Goal: Information Seeking & Learning: Learn about a topic

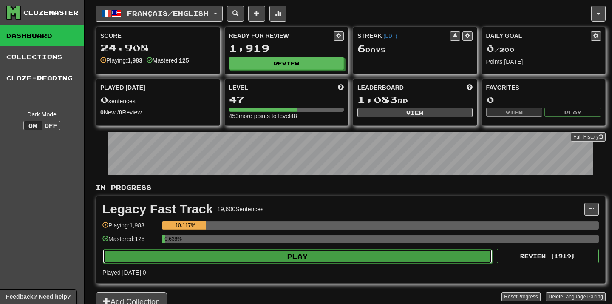
click at [320, 257] on button "Play" at bounding box center [297, 256] width 389 height 14
select select "**"
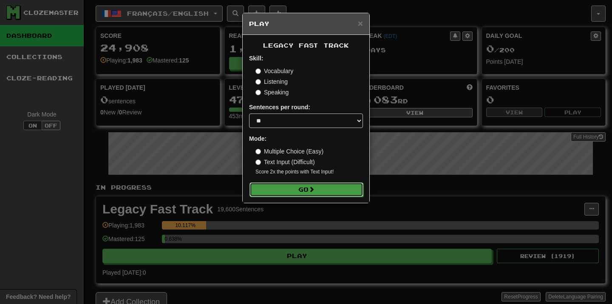
click at [331, 184] on button "Go" at bounding box center [306, 189] width 114 height 14
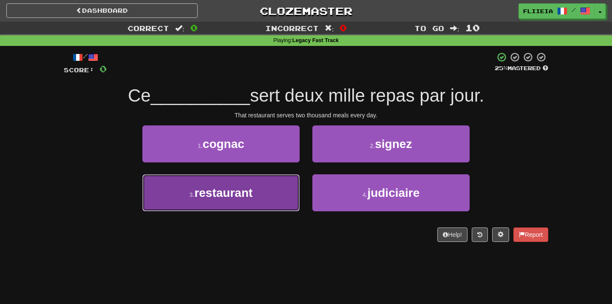
click at [286, 196] on button "3 . restaurant" at bounding box center [220, 192] width 157 height 37
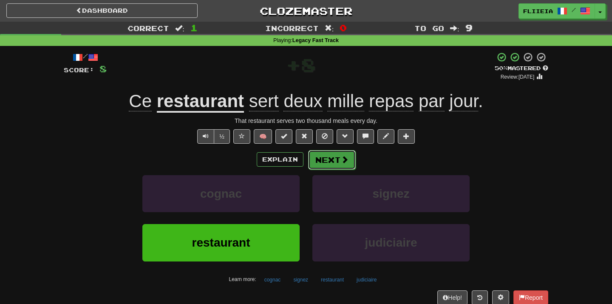
click at [331, 158] on button "Next" at bounding box center [332, 160] width 48 height 20
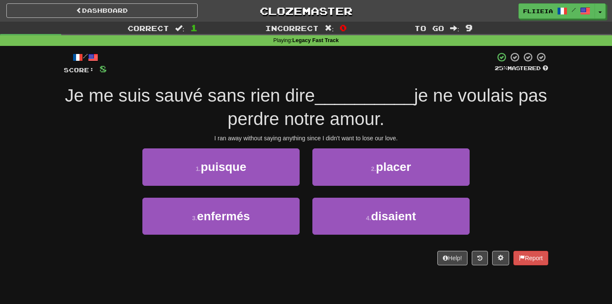
click at [306, 191] on div "2 . placer" at bounding box center [391, 172] width 170 height 49
click at [276, 186] on div "1 . puisque" at bounding box center [221, 172] width 170 height 49
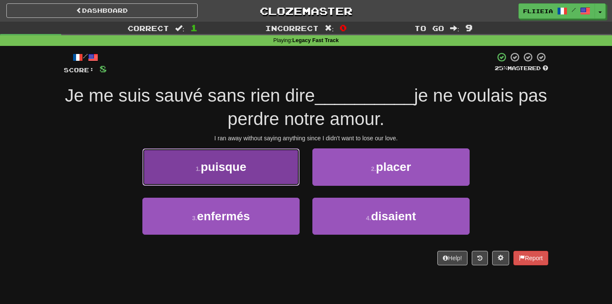
click at [273, 175] on button "1 . puisque" at bounding box center [220, 166] width 157 height 37
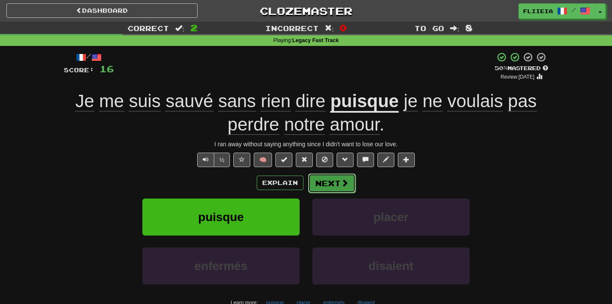
click at [324, 191] on button "Next" at bounding box center [332, 183] width 48 height 20
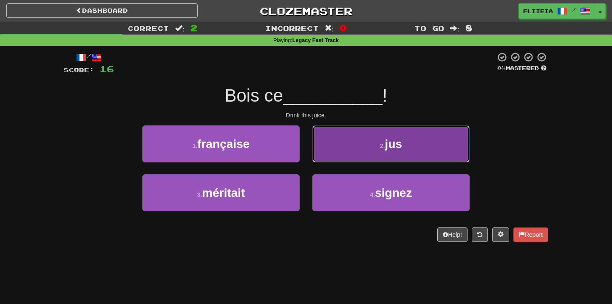
click at [353, 153] on button "2 . jus" at bounding box center [390, 143] width 157 height 37
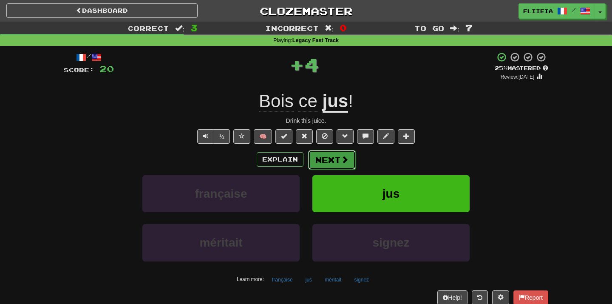
click at [342, 166] on button "Next" at bounding box center [332, 160] width 48 height 20
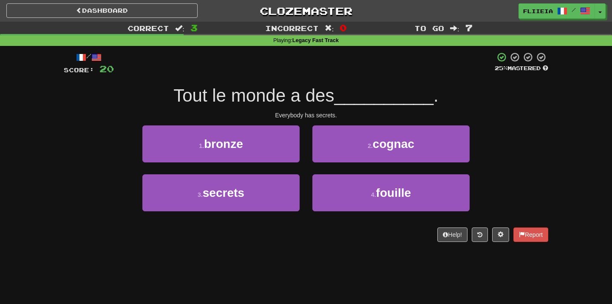
click at [305, 167] on div "1 . bronze" at bounding box center [221, 149] width 170 height 49
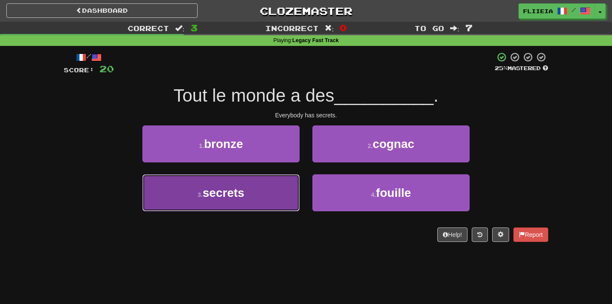
click at [280, 201] on button "3 . secrets" at bounding box center [220, 192] width 157 height 37
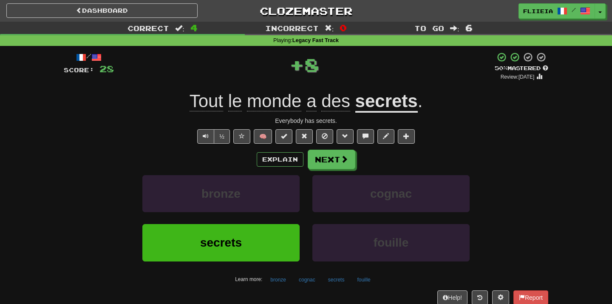
click at [301, 217] on div "bronze" at bounding box center [221, 199] width 170 height 49
click at [301, 215] on div "bronze" at bounding box center [221, 199] width 170 height 49
click at [305, 220] on div "bronze" at bounding box center [221, 199] width 170 height 49
click at [317, 168] on button "Next" at bounding box center [332, 160] width 48 height 20
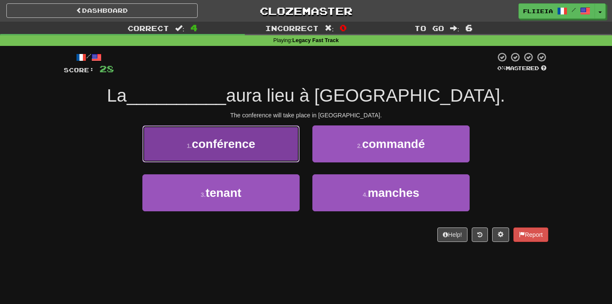
click at [291, 153] on button "1 . conférence" at bounding box center [220, 143] width 157 height 37
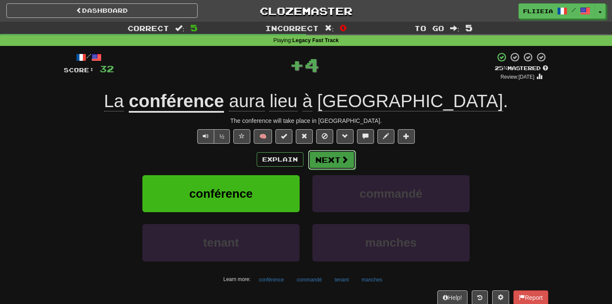
click at [334, 164] on button "Next" at bounding box center [332, 160] width 48 height 20
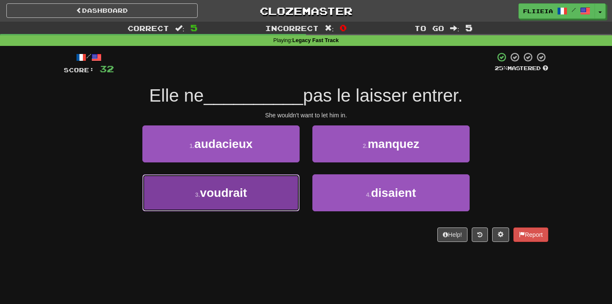
click at [297, 179] on button "3 . voudrait" at bounding box center [220, 192] width 157 height 37
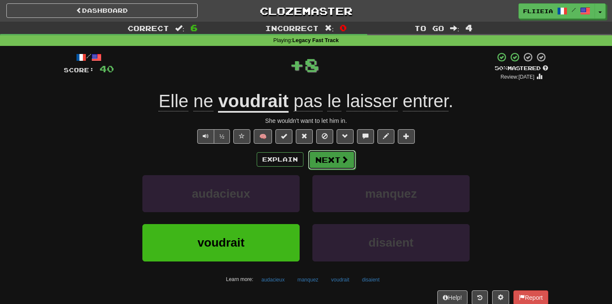
click at [334, 158] on button "Next" at bounding box center [332, 160] width 48 height 20
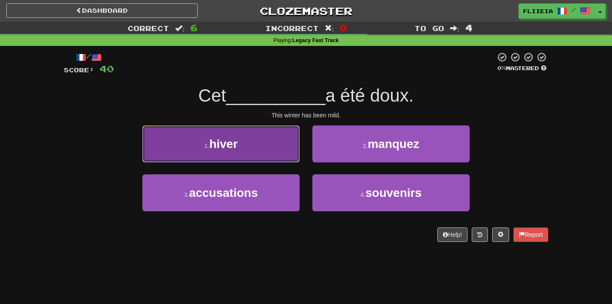
click at [285, 153] on button "1 . hiver" at bounding box center [220, 143] width 157 height 37
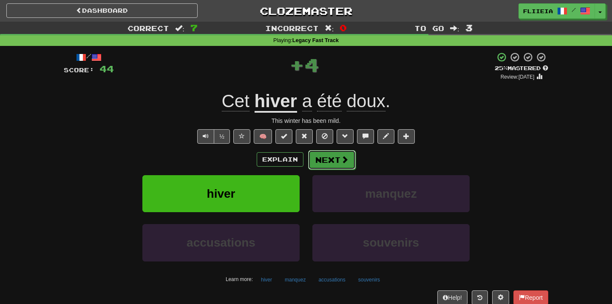
click at [323, 153] on button "Next" at bounding box center [332, 160] width 48 height 20
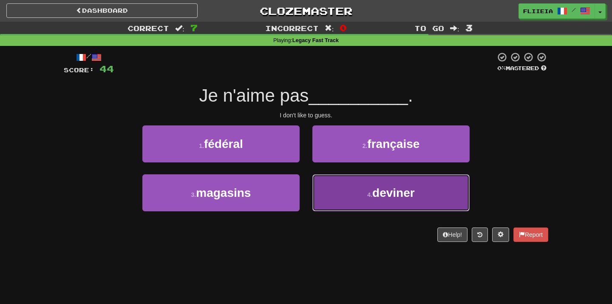
click at [325, 197] on button "4 . deviner" at bounding box center [390, 192] width 157 height 37
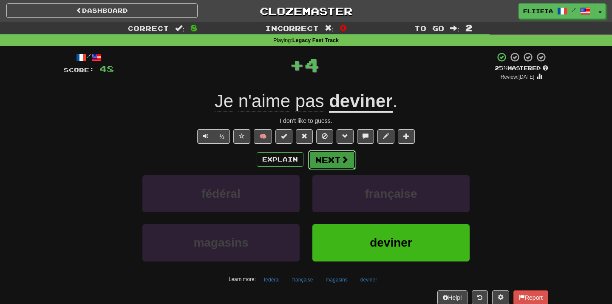
click at [334, 163] on button "Next" at bounding box center [332, 160] width 48 height 20
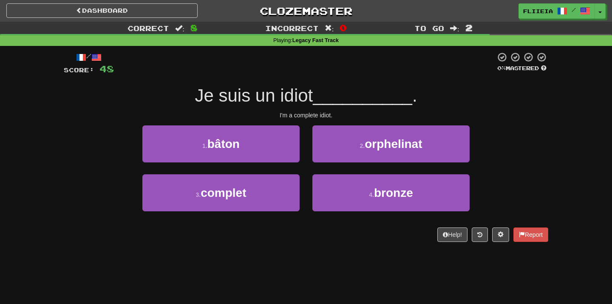
click at [302, 169] on div "1 . bâton" at bounding box center [221, 149] width 170 height 49
click at [300, 169] on div "1 . bâton" at bounding box center [221, 149] width 170 height 49
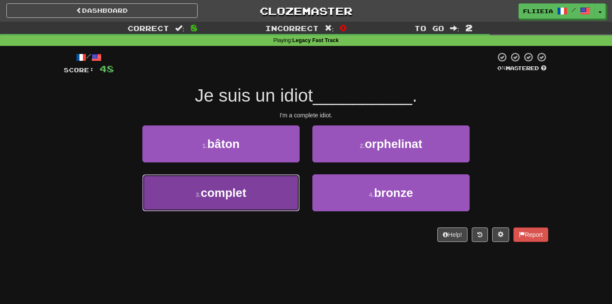
click at [295, 180] on button "3 . complet" at bounding box center [220, 192] width 157 height 37
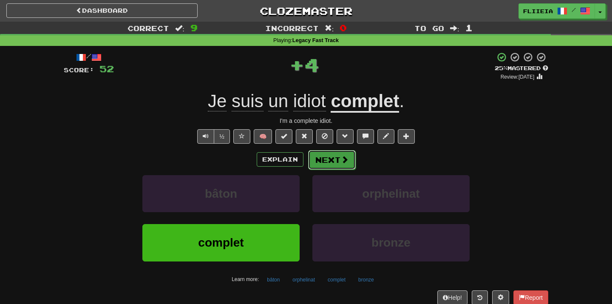
click at [334, 160] on button "Next" at bounding box center [332, 160] width 48 height 20
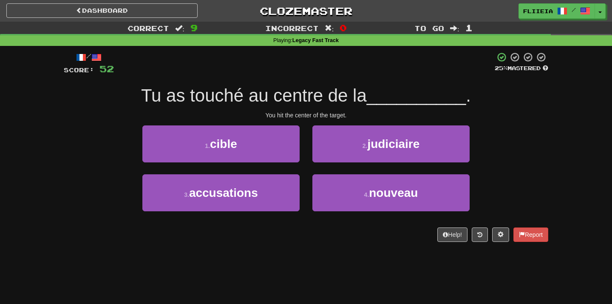
click at [302, 168] on div "1 . cible" at bounding box center [221, 149] width 170 height 49
click at [302, 160] on div "1 . cible" at bounding box center [221, 149] width 170 height 49
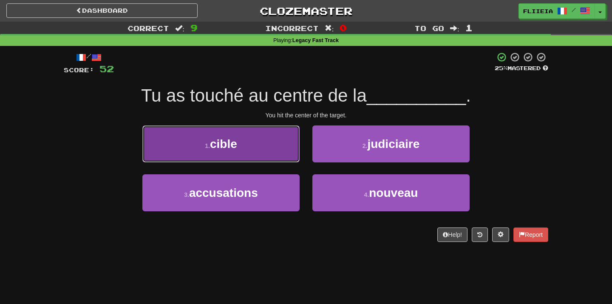
click at [287, 155] on button "1 . cible" at bounding box center [220, 143] width 157 height 37
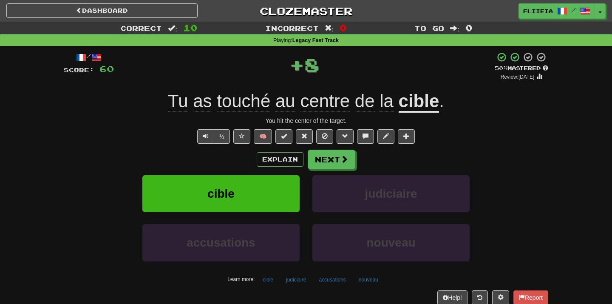
click at [306, 220] on div "judiciaire" at bounding box center [391, 199] width 170 height 49
click at [329, 158] on button "Next" at bounding box center [332, 160] width 48 height 20
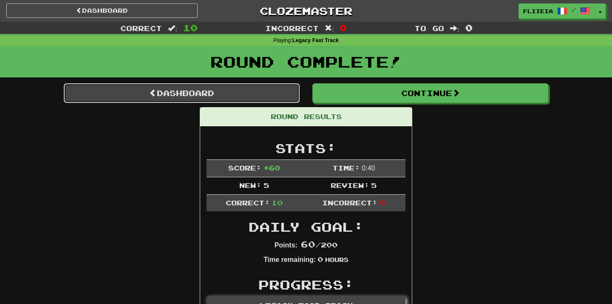
click at [271, 88] on link "Dashboard" at bounding box center [182, 93] width 236 height 20
